Goal: Task Accomplishment & Management: Manage account settings

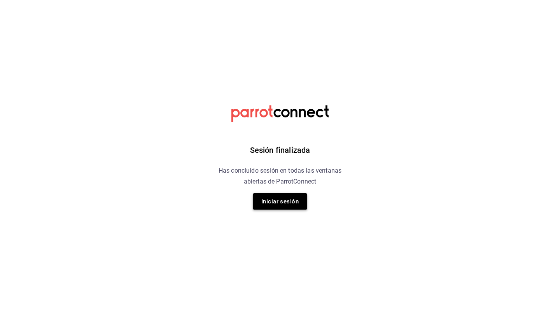
click at [265, 202] on button "Iniciar sesión" at bounding box center [280, 201] width 54 height 16
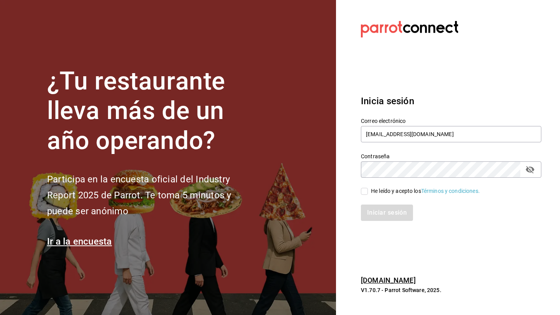
type input "jimenezrohusa1@gmail.com"
click at [369, 190] on span "He leído y acepto los Términos y condiciones." at bounding box center [424, 191] width 112 height 8
click at [368, 190] on input "He leído y acepto los Términos y condiciones." at bounding box center [364, 191] width 7 height 7
checkbox input "true"
click at [385, 207] on button "Iniciar sesión" at bounding box center [387, 212] width 53 height 16
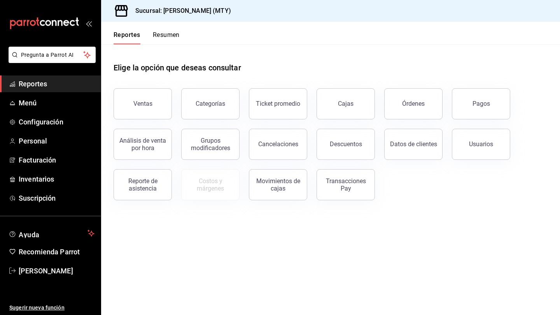
click at [166, 35] on button "Resumen" at bounding box center [166, 37] width 27 height 13
